Goal: Task Accomplishment & Management: Manage account settings

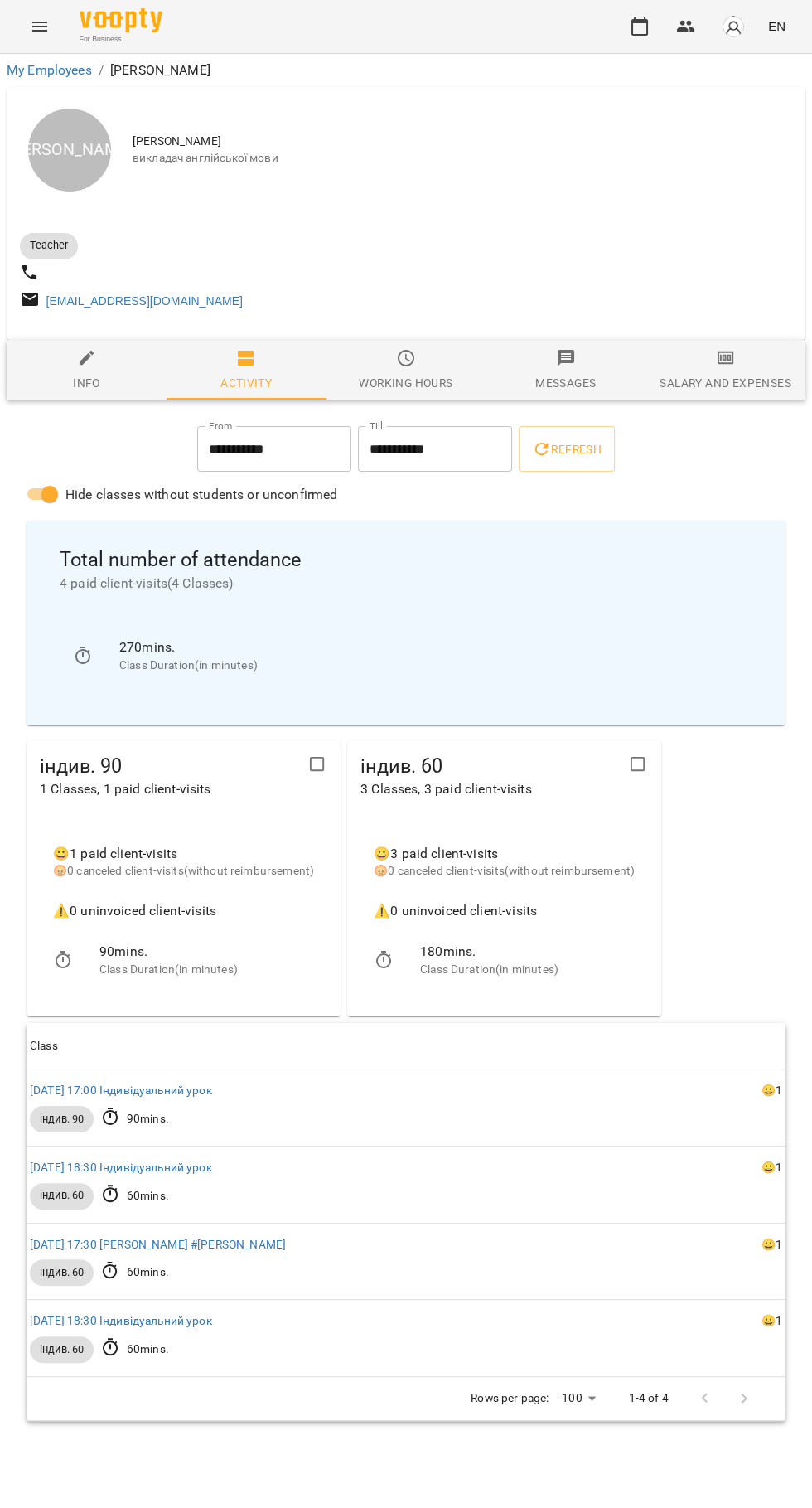
click at [638, 27] on icon "button" at bounding box center [639, 26] width 20 height 20
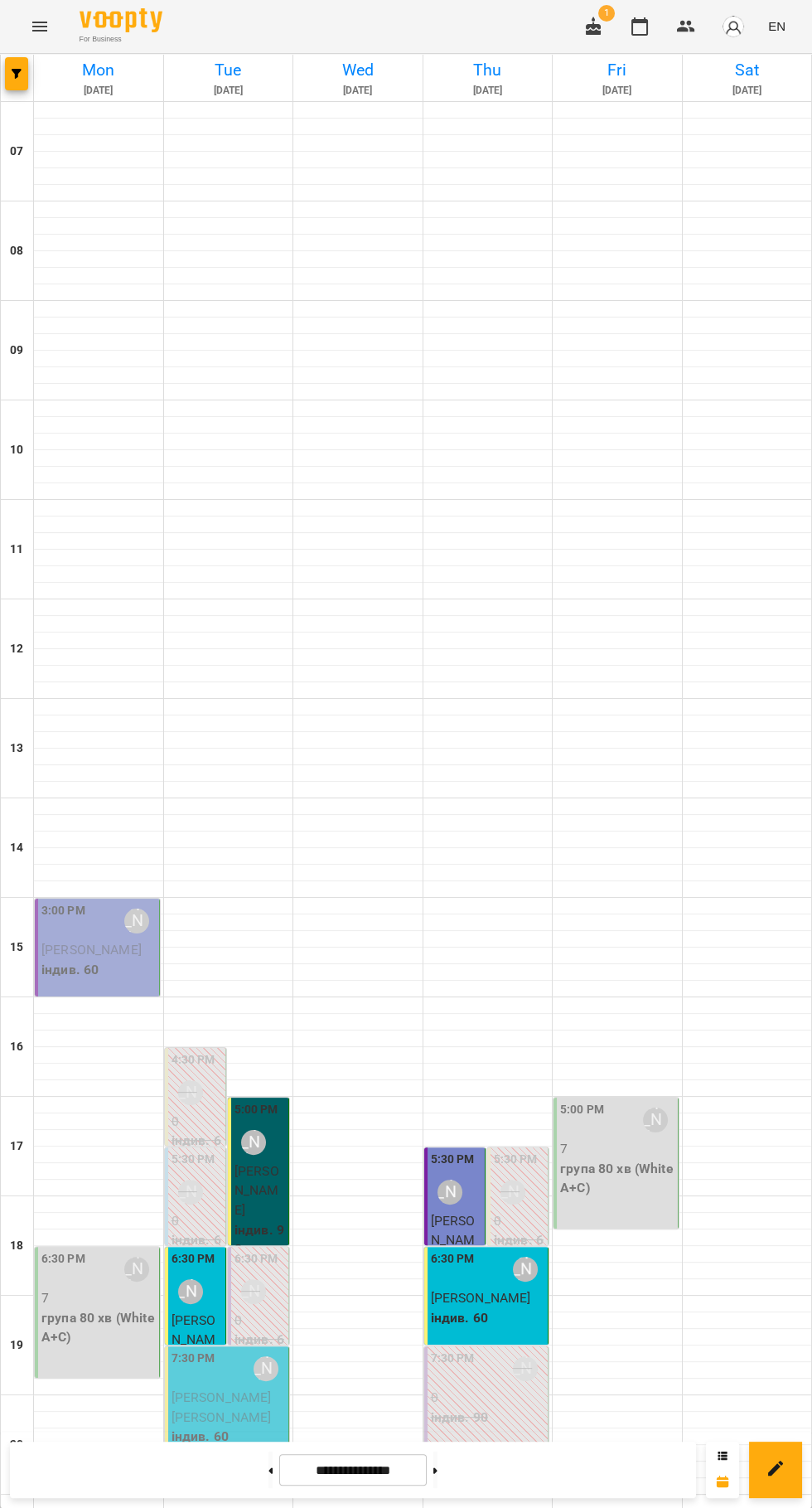
scroll to position [160, 0]
click at [475, 1438] on div "**********" at bounding box center [406, 1469] width 812 height 76
click at [438, 1470] on icon at bounding box center [435, 1470] width 4 height 6
type input "**********"
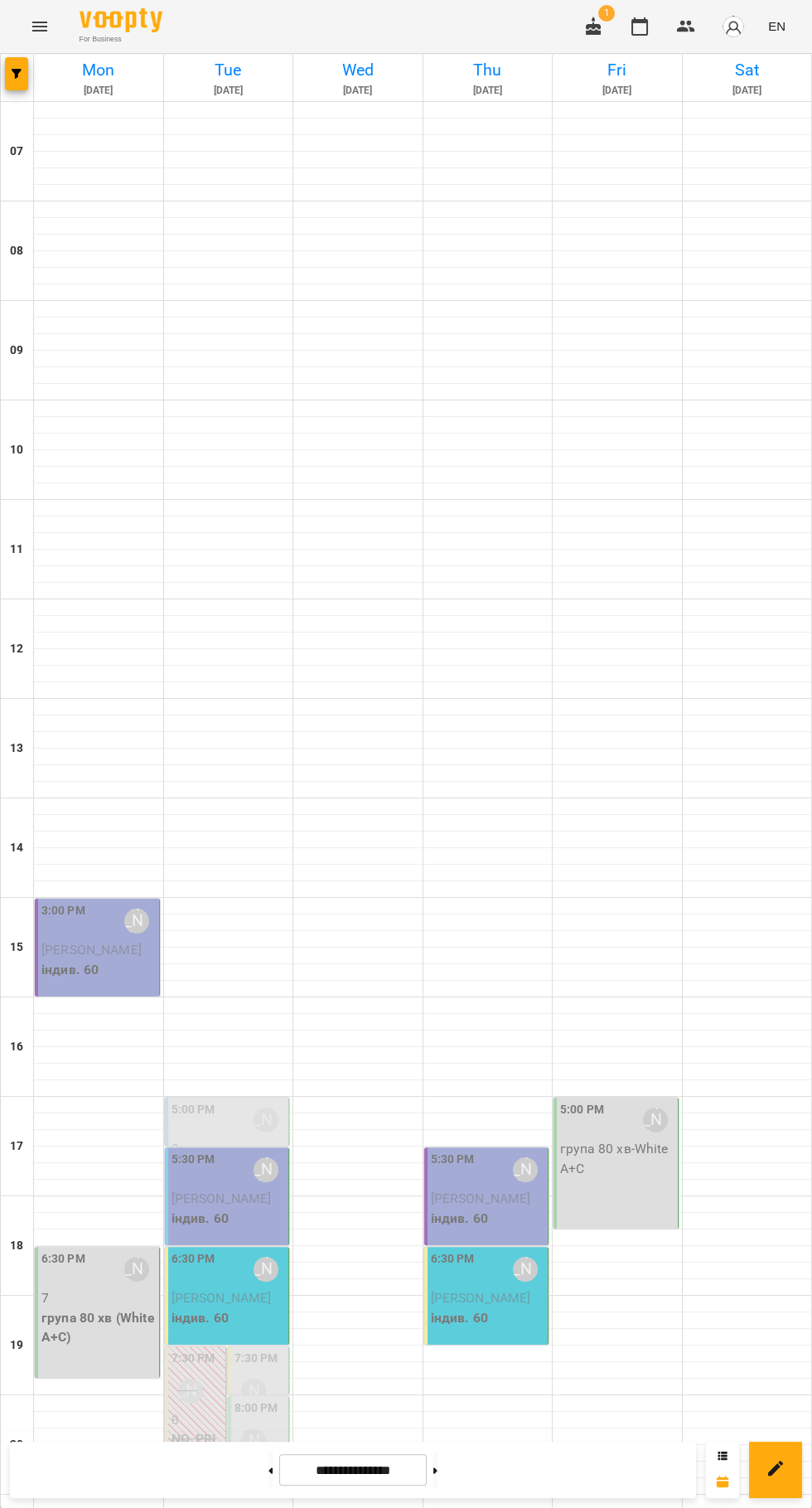
click at [223, 1209] on p "індив. 60" at bounding box center [228, 1219] width 114 height 20
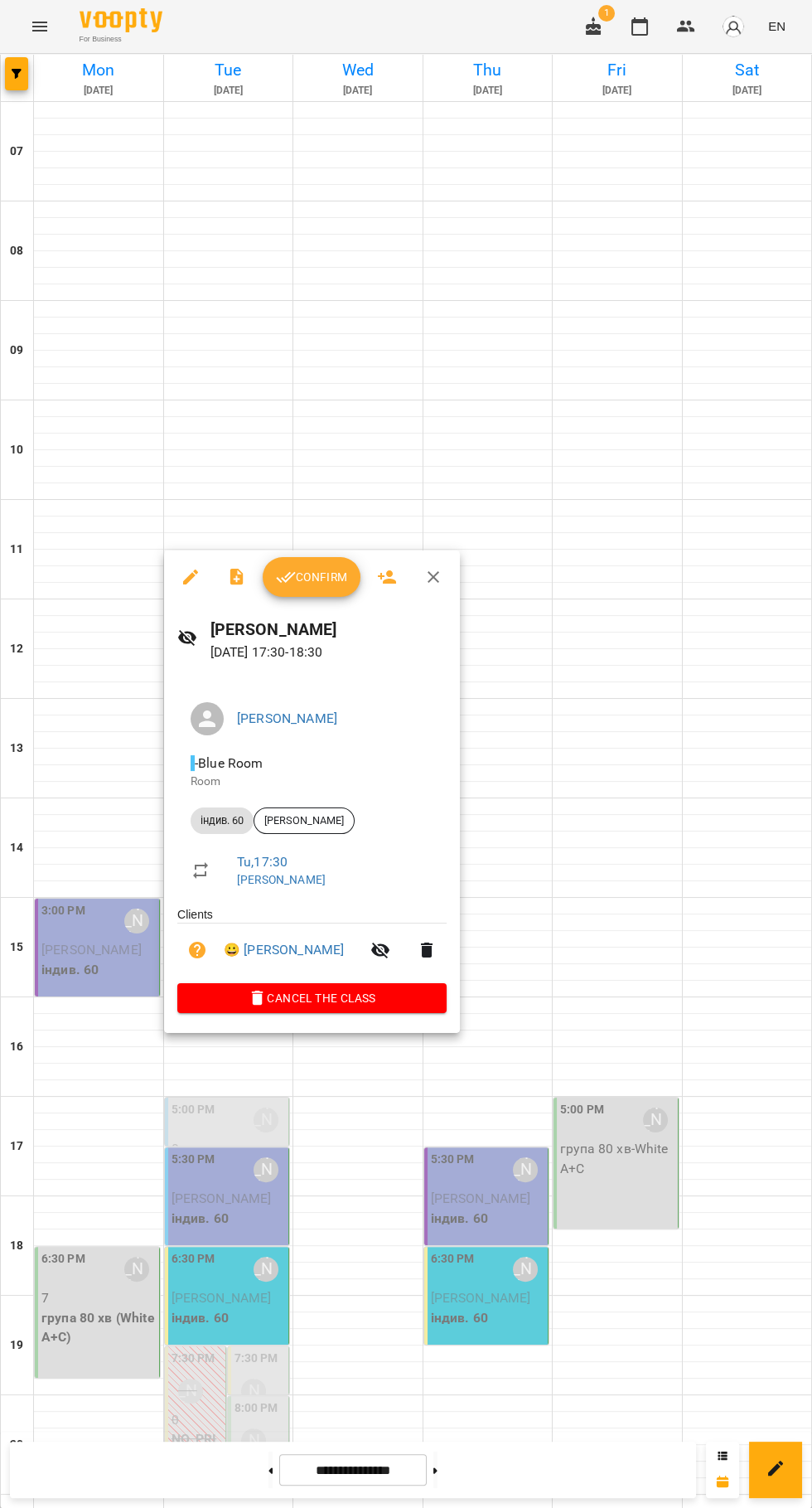
click at [323, 586] on span "Confirm" at bounding box center [312, 576] width 71 height 20
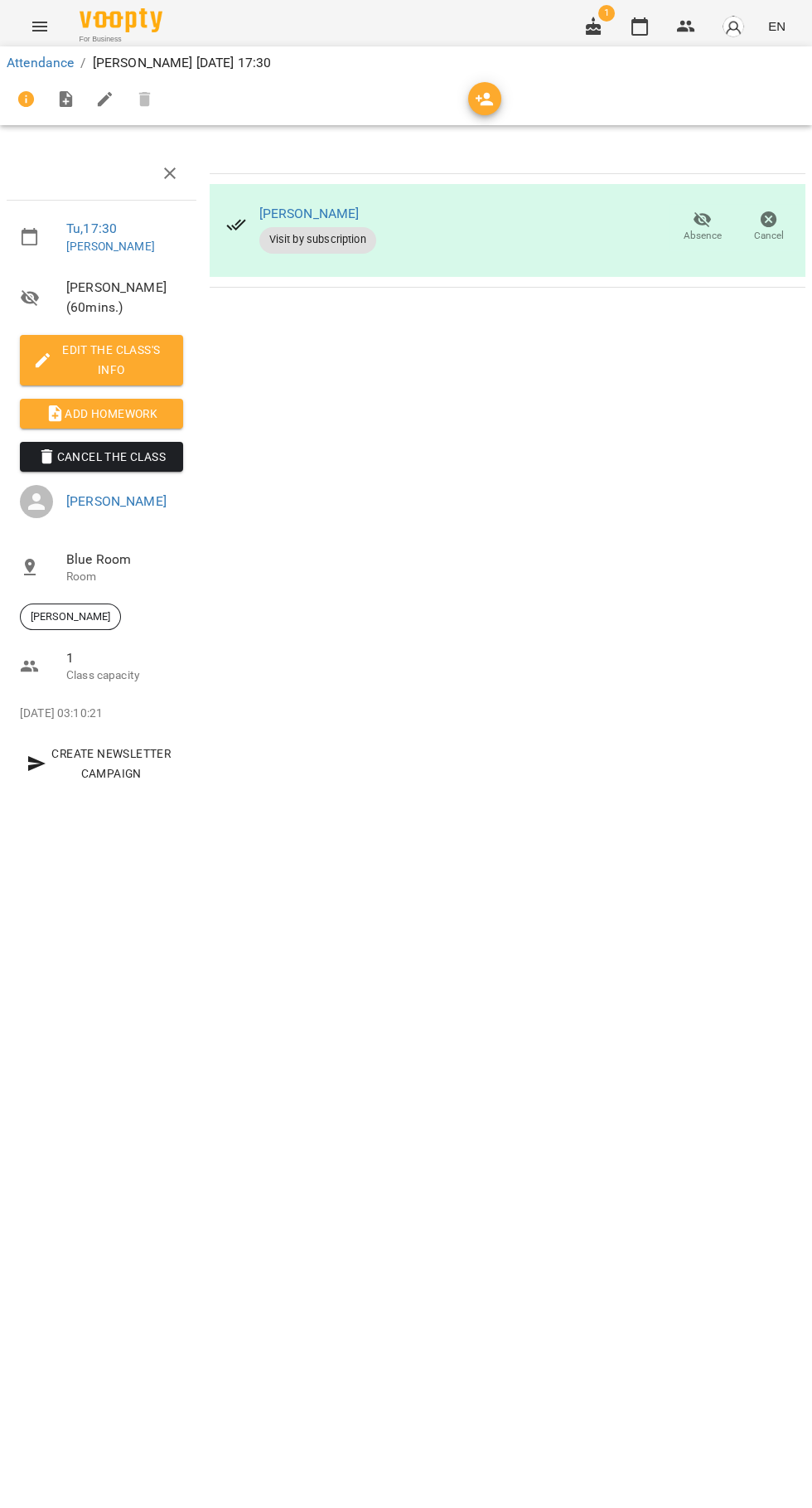
click at [107, 421] on span "Add Homework" at bounding box center [101, 413] width 136 height 20
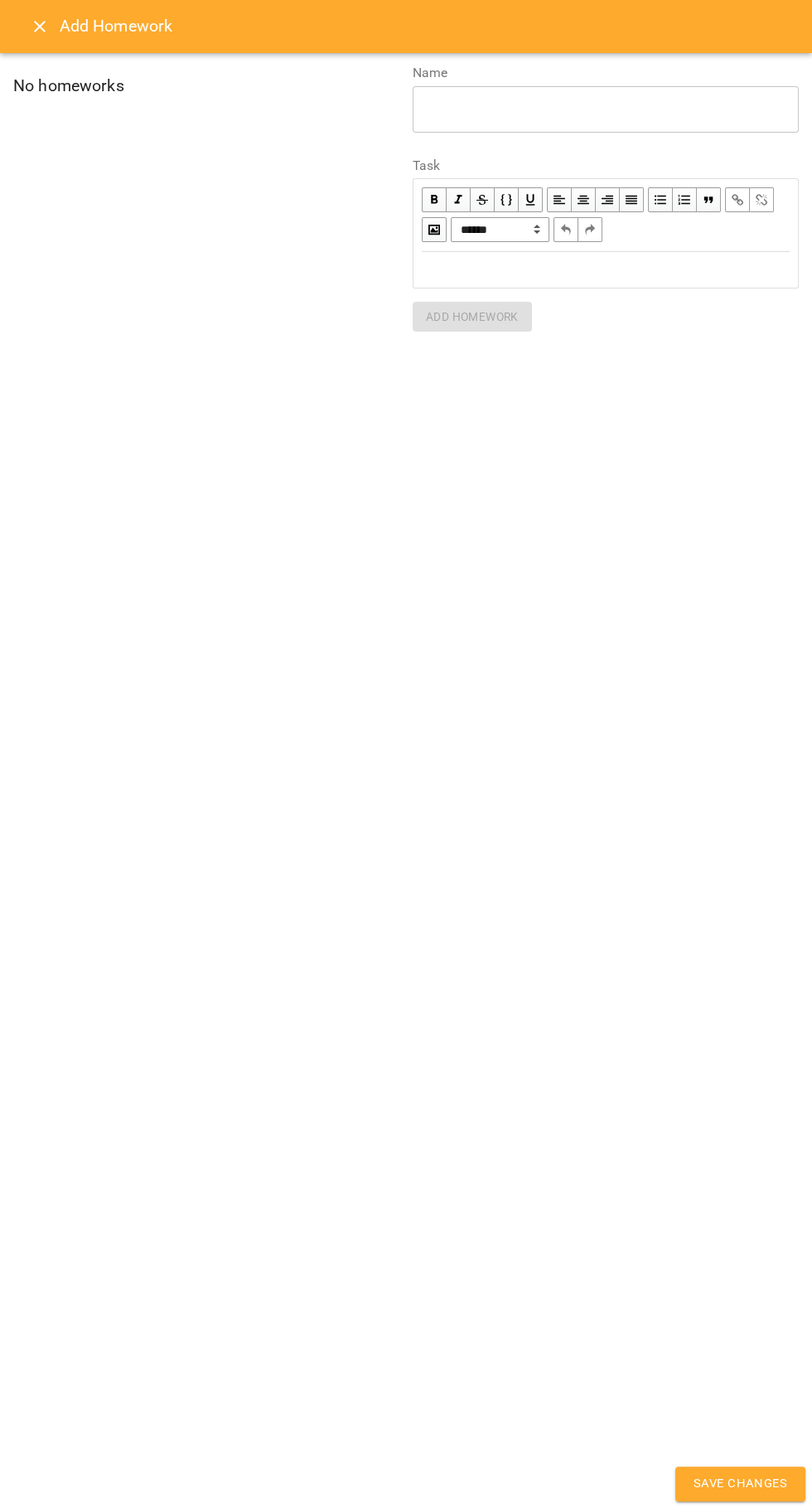
click at [444, 282] on div "Edit text" at bounding box center [606, 270] width 383 height 34
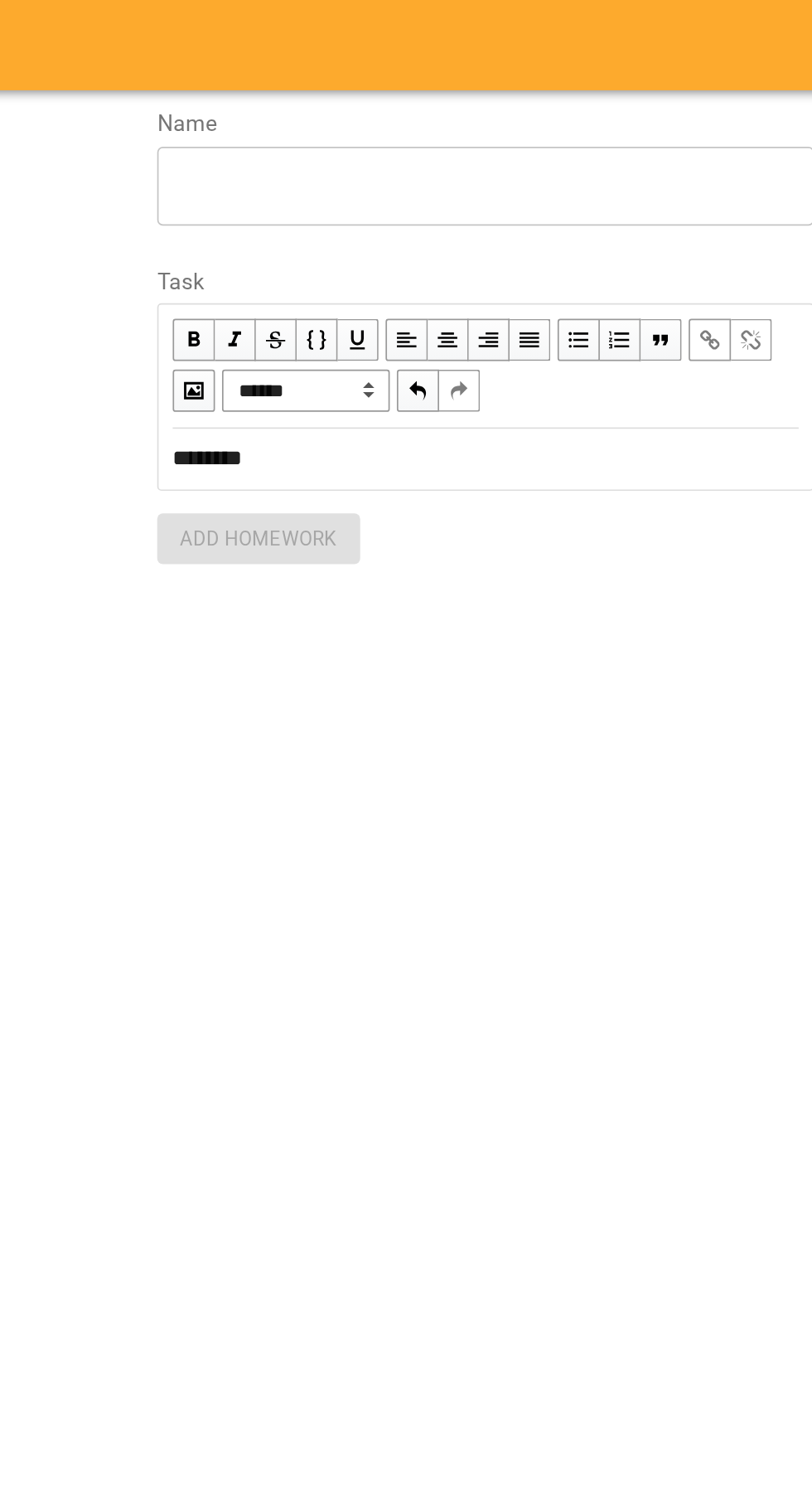
click at [439, 109] on textarea at bounding box center [605, 109] width 363 height 15
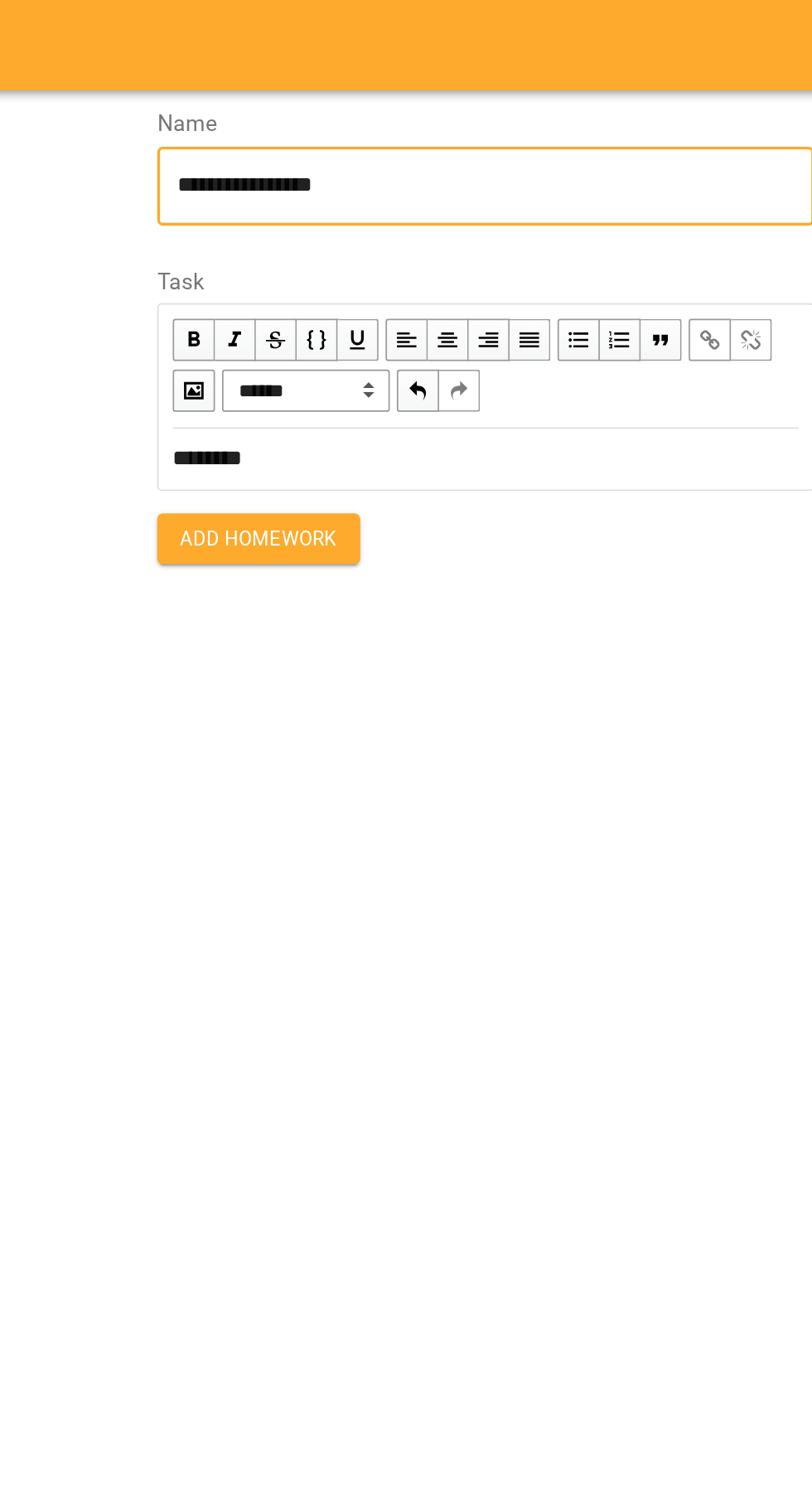
type textarea "**********"
click at [440, 326] on button "Add Homework" at bounding box center [472, 316] width 119 height 30
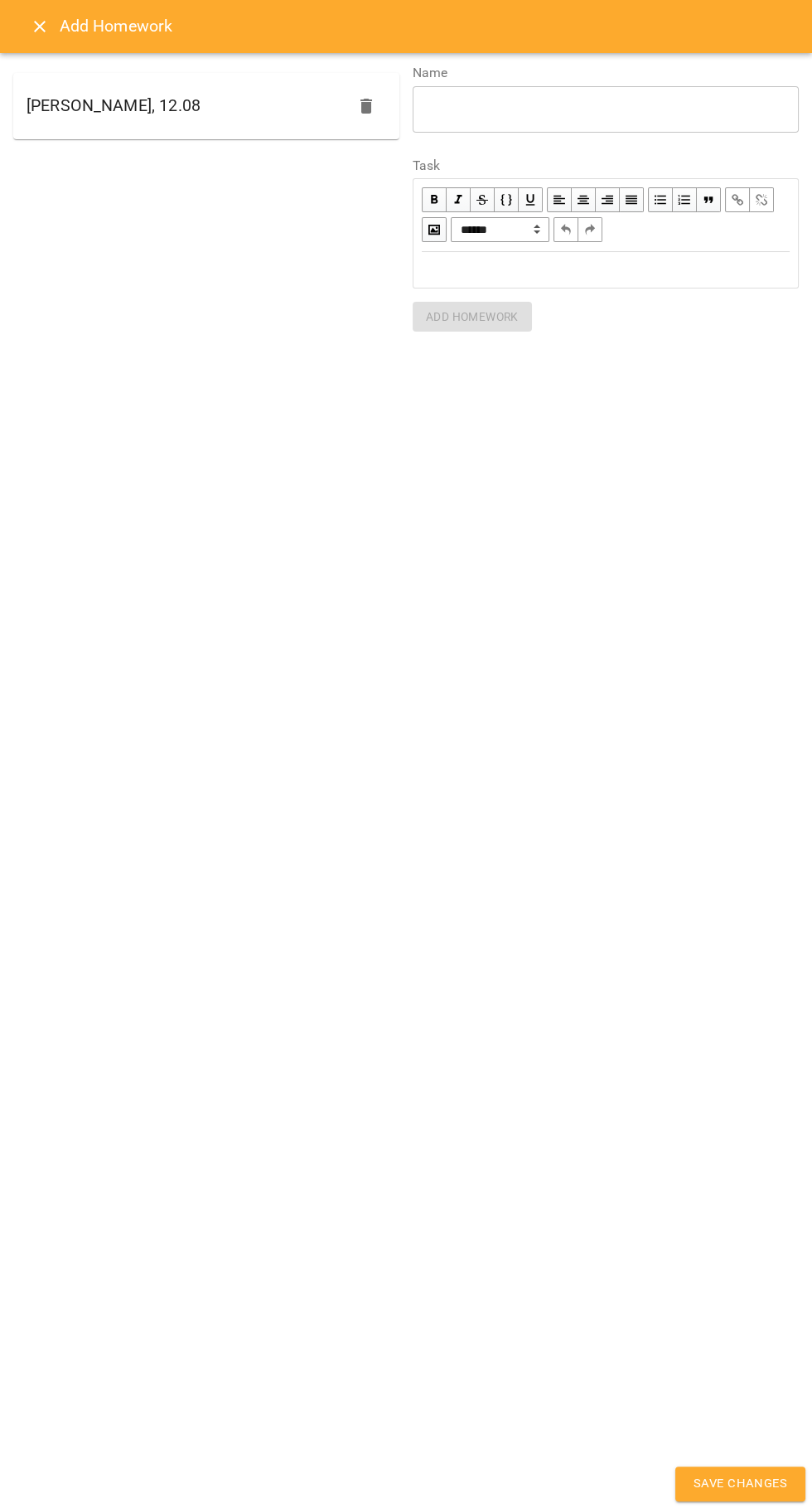
click at [733, 1481] on span "Save Changes" at bounding box center [740, 1484] width 94 height 21
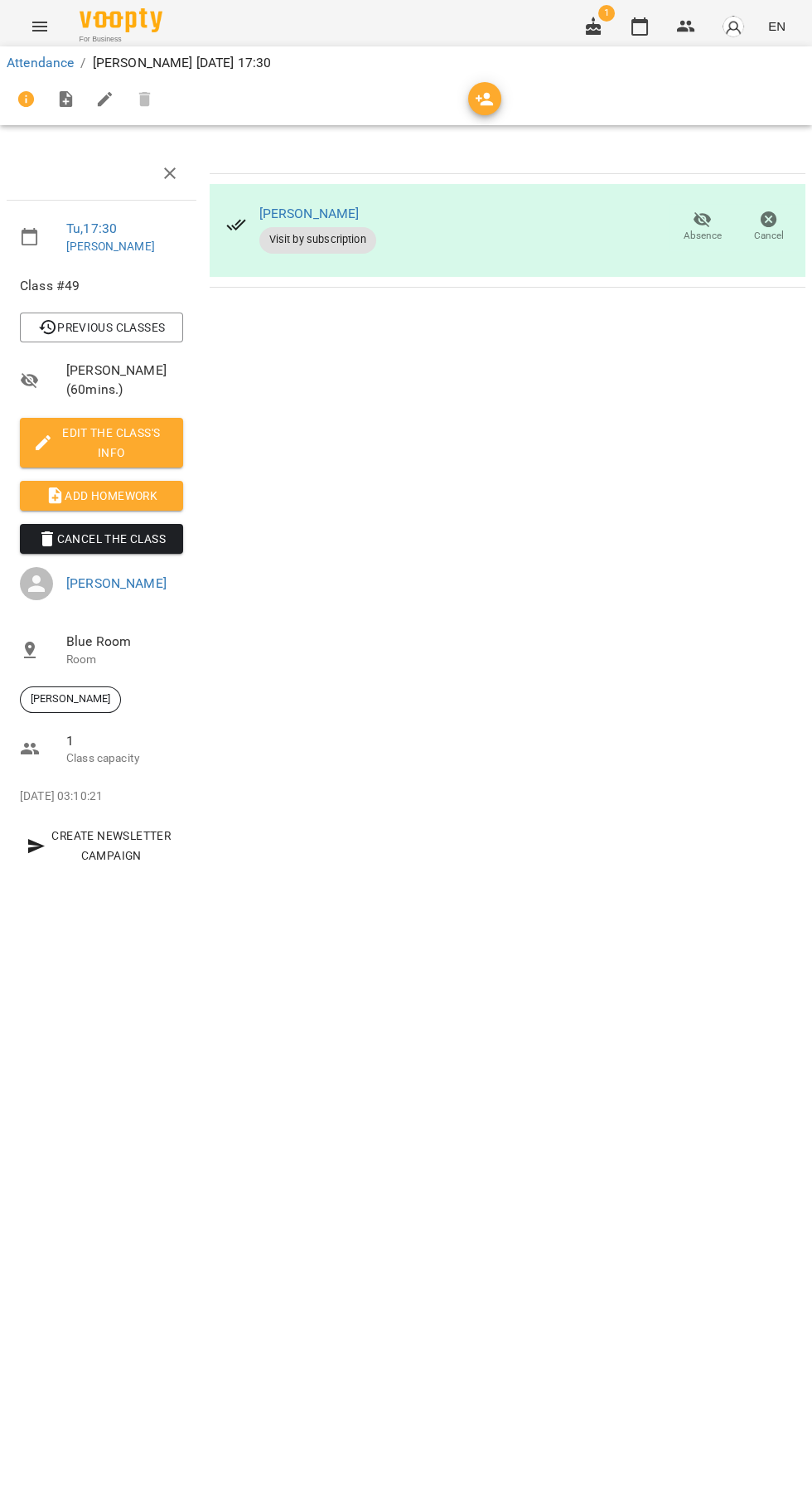
click at [631, 36] on button "button" at bounding box center [639, 27] width 39 height 40
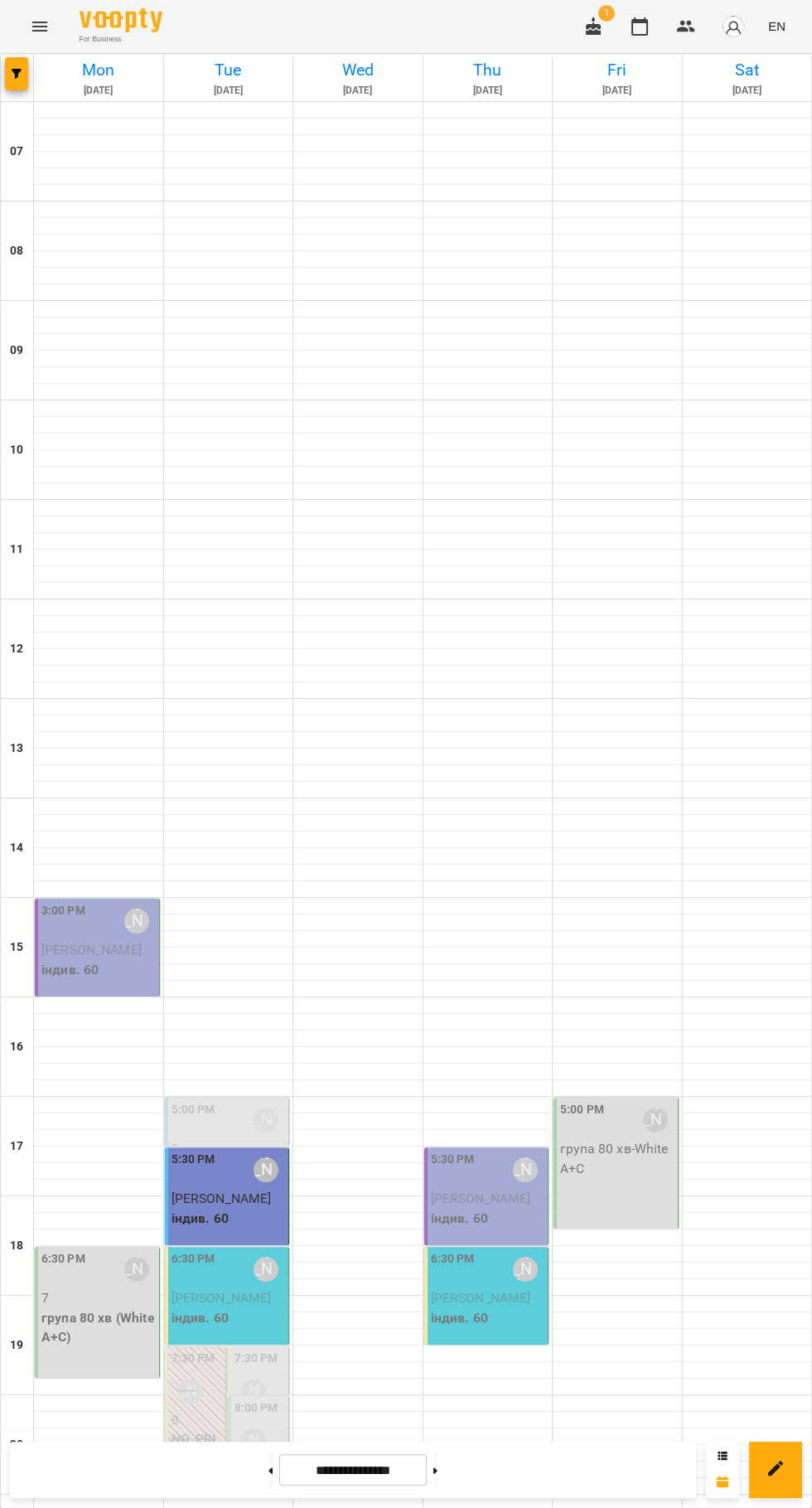
click at [584, 23] on button "button" at bounding box center [593, 27] width 39 height 40
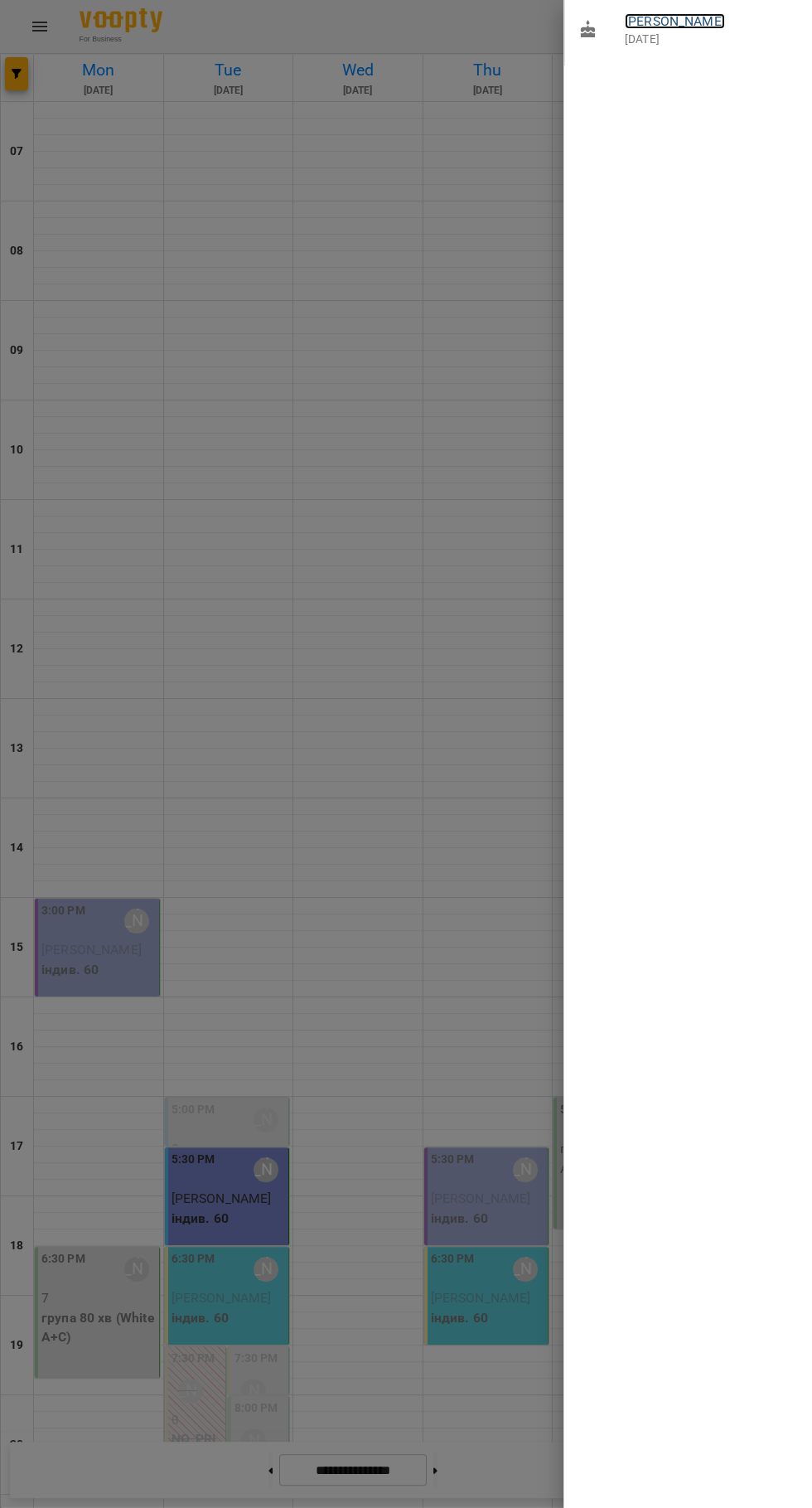
click at [692, 21] on link "[PERSON_NAME]" at bounding box center [675, 21] width 100 height 15
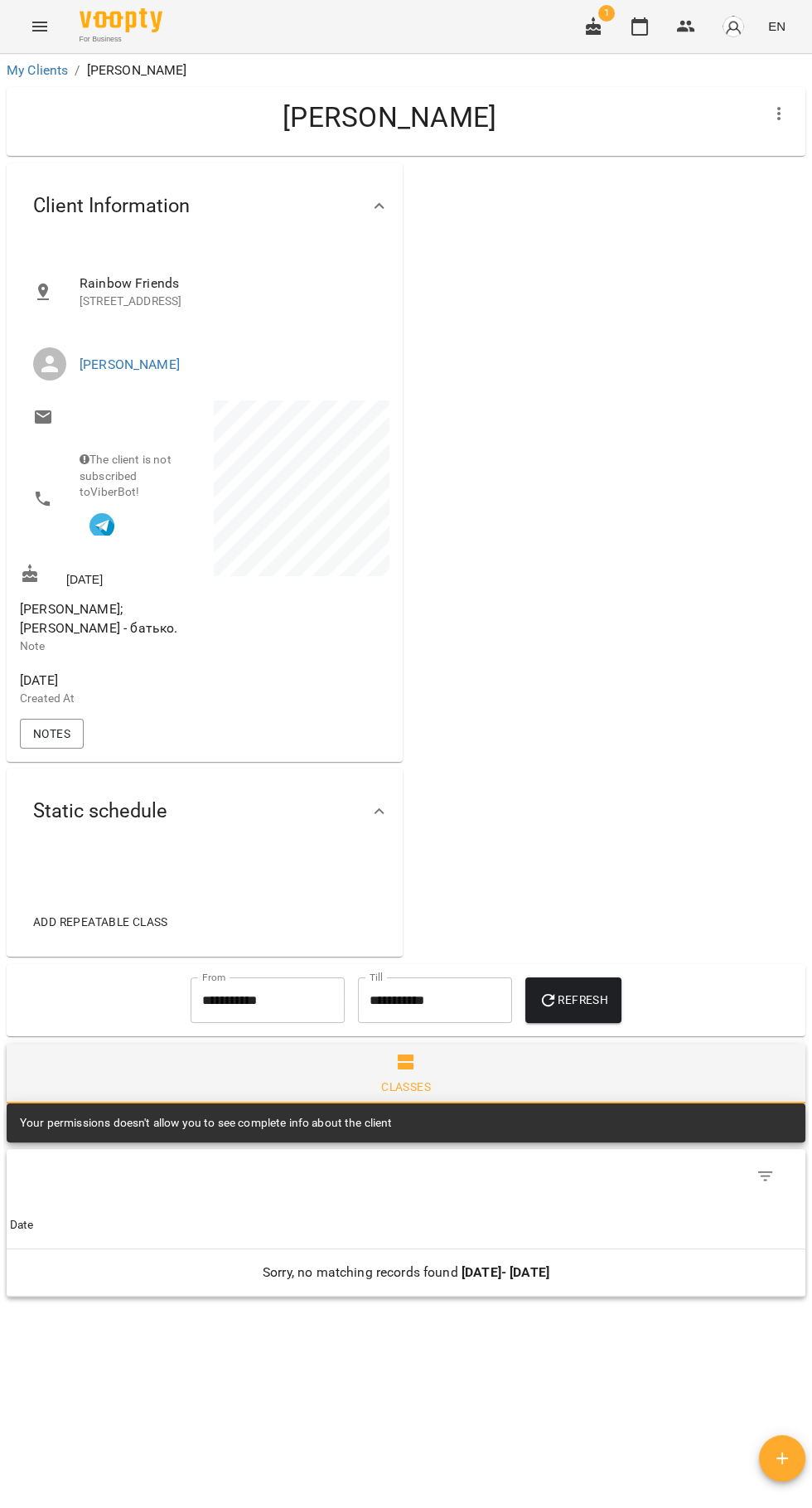
click at [634, 40] on button "button" at bounding box center [639, 27] width 39 height 40
